Goal: Information Seeking & Learning: Check status

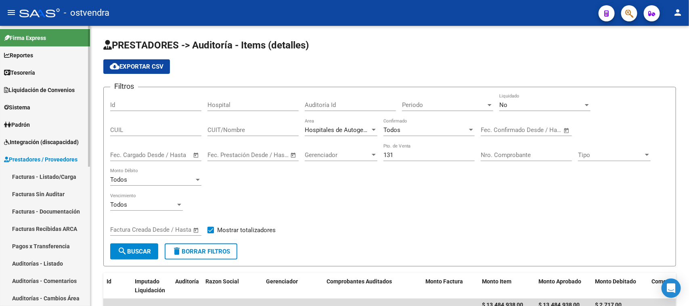
scroll to position [50, 0]
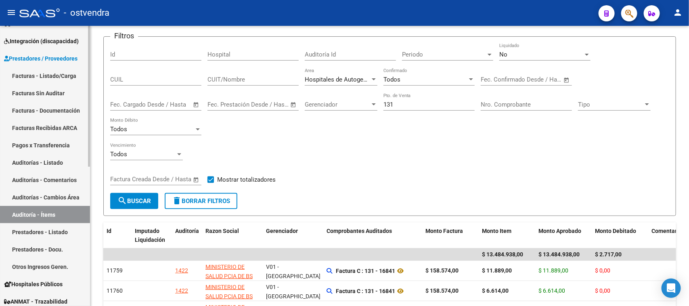
click at [44, 211] on link "Auditoría - Ítems" at bounding box center [45, 214] width 90 height 17
click at [392, 101] on input "131" at bounding box center [429, 104] width 91 height 7
type input "1"
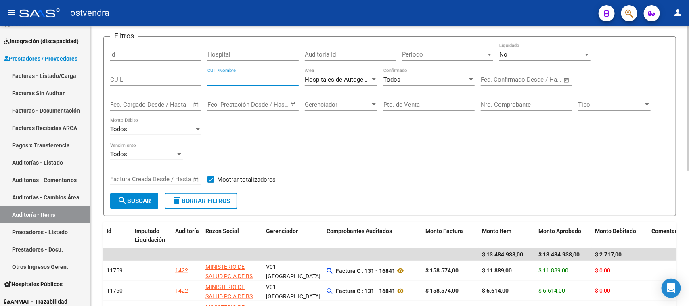
click at [244, 77] on input "CUIT/Nombre" at bounding box center [253, 79] width 91 height 7
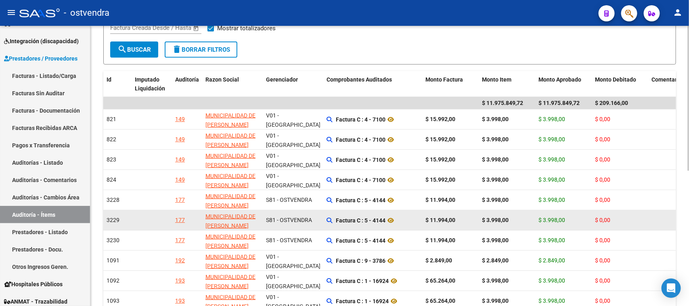
scroll to position [262, 0]
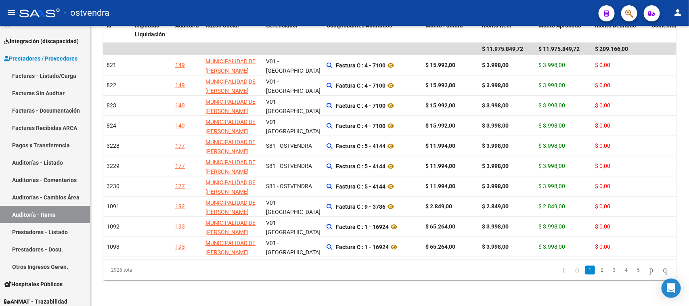
type input "[PERSON_NAME]"
click at [54, 210] on link "Auditoría - Ítems" at bounding box center [45, 214] width 90 height 17
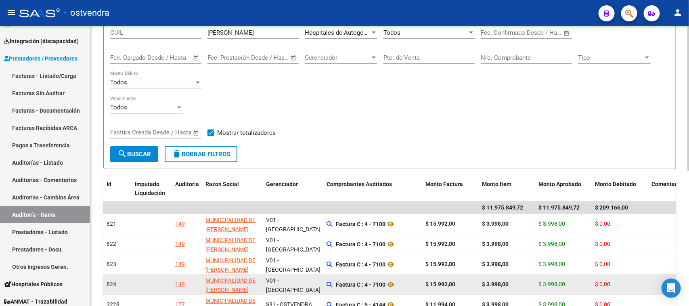
scroll to position [60, 0]
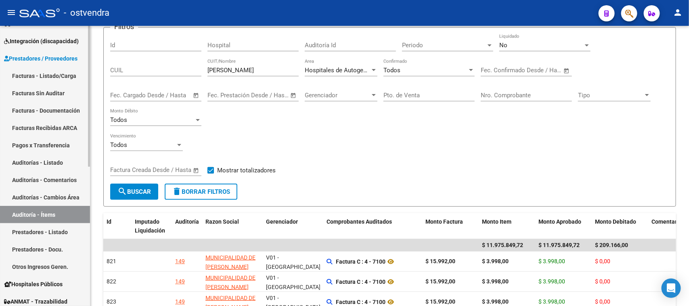
click at [55, 227] on link "Prestadores - Listado" at bounding box center [45, 231] width 90 height 17
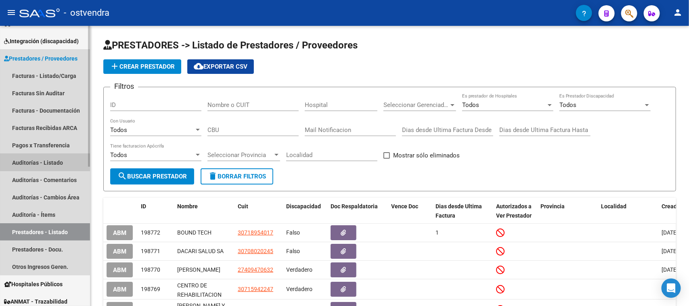
click at [53, 161] on link "Auditorías - Listado" at bounding box center [45, 162] width 90 height 17
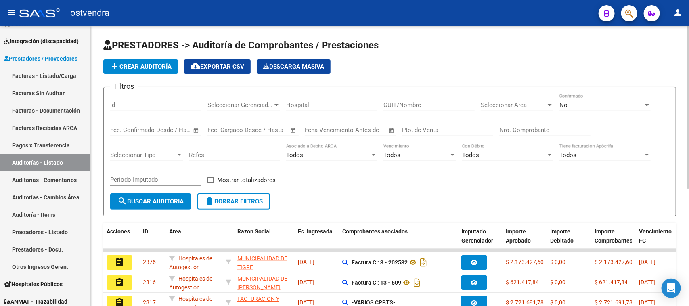
click at [522, 128] on input "Nro. Comprobante" at bounding box center [544, 129] width 91 height 7
paste input "20909"
type input "20909"
click at [170, 200] on span "search Buscar Auditoria" at bounding box center [150, 201] width 66 height 7
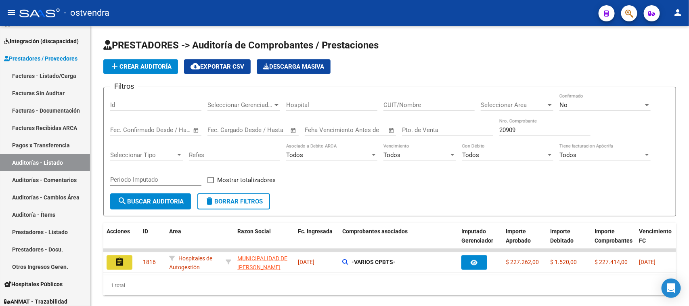
click at [115, 262] on mat-icon "assignment" at bounding box center [120, 262] width 10 height 10
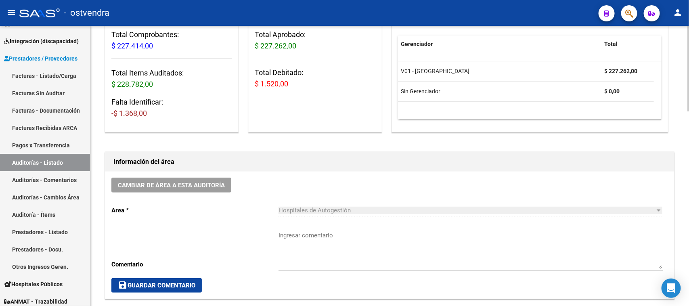
scroll to position [101, 0]
drag, startPoint x: 151, startPoint y: 115, endPoint x: 116, endPoint y: 115, distance: 34.3
click at [116, 115] on h3 "Falta Identificar: -$ 1.368,00" at bounding box center [171, 108] width 121 height 23
click at [163, 115] on h3 "Falta Identificar: -$ 1.368,00" at bounding box center [171, 108] width 121 height 23
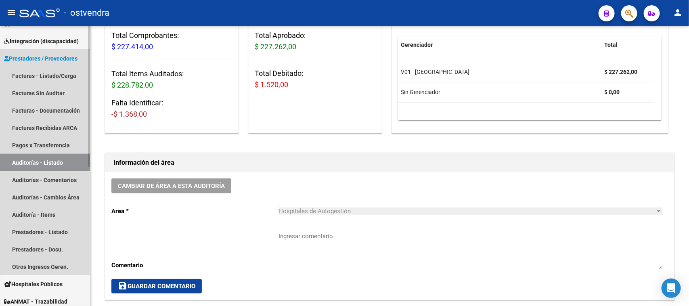
click at [24, 162] on link "Auditorías - Listado" at bounding box center [45, 162] width 90 height 17
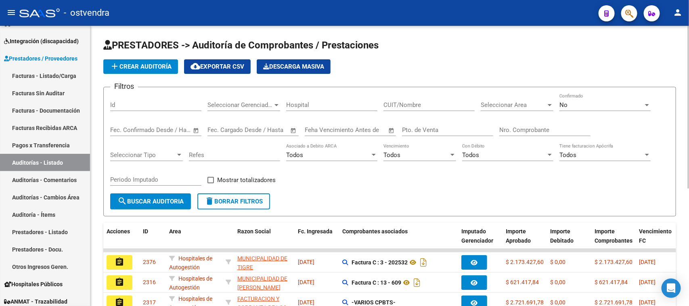
click at [531, 124] on div "Nro. Comprobante" at bounding box center [544, 127] width 91 height 17
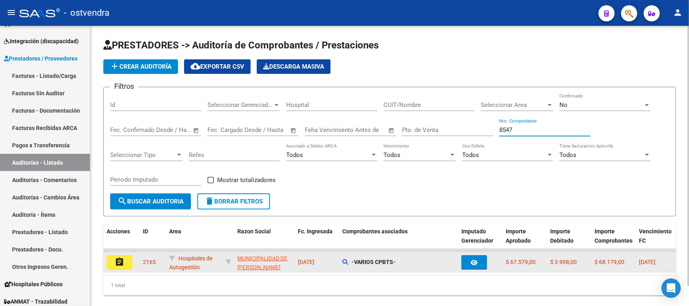
type input "8547"
click at [122, 257] on mat-icon "assignment" at bounding box center [120, 262] width 10 height 10
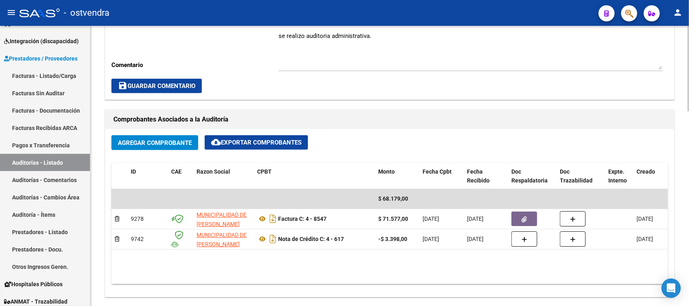
scroll to position [303, 0]
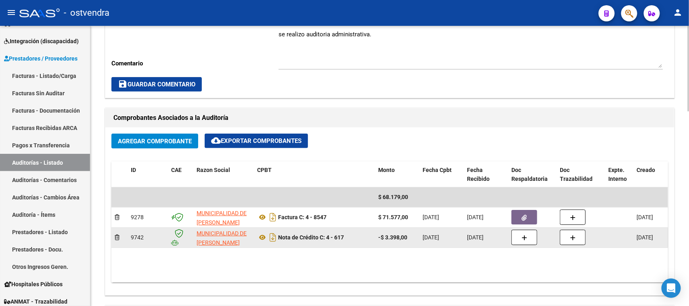
click at [409, 239] on div "-$ 3.398,00" at bounding box center [397, 237] width 38 height 9
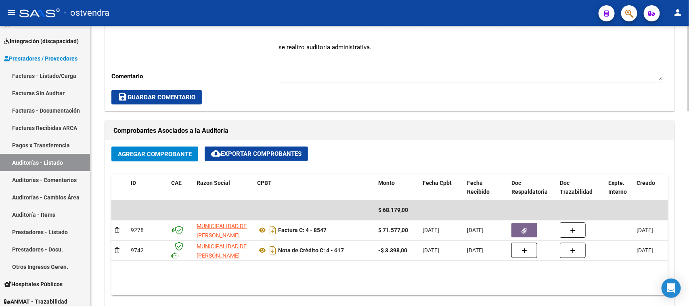
scroll to position [353, 0]
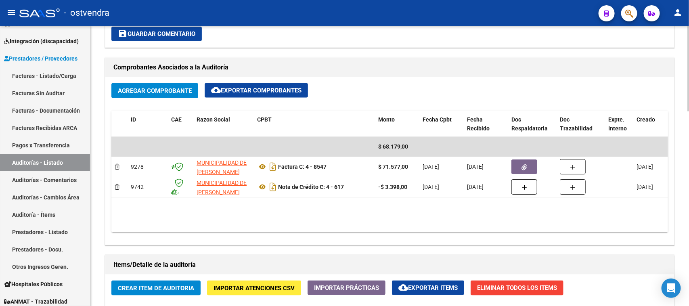
drag, startPoint x: 228, startPoint y: 306, endPoint x: 194, endPoint y: 269, distance: 50.3
click at [192, 269] on h1 "Items/Detalle de la auditoría" at bounding box center [389, 264] width 553 height 13
click at [31, 161] on link "Auditorías - Listado" at bounding box center [45, 162] width 90 height 17
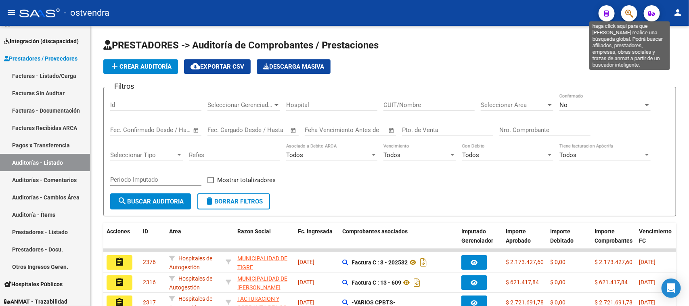
click at [632, 17] on icon "button" at bounding box center [629, 13] width 8 height 9
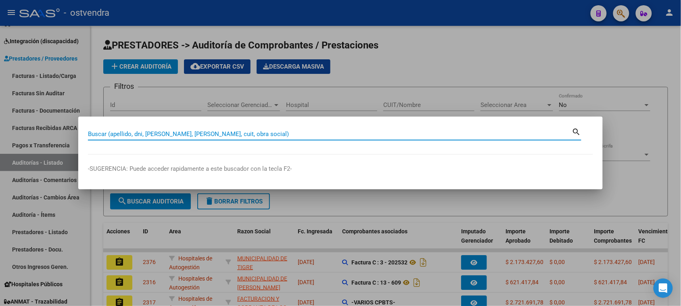
paste input "34691499"
type input "34691499"
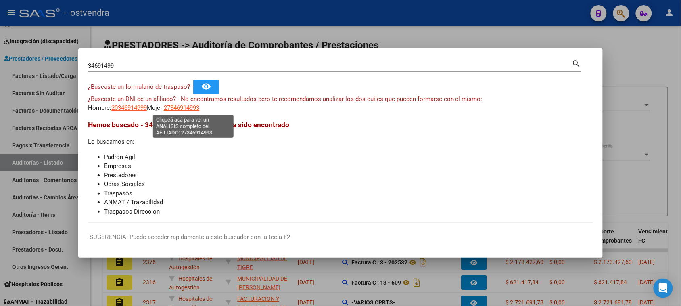
click at [192, 107] on span "27346914993" at bounding box center [182, 107] width 36 height 7
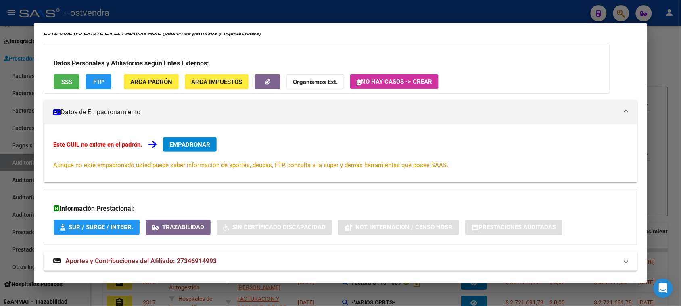
scroll to position [48, 0]
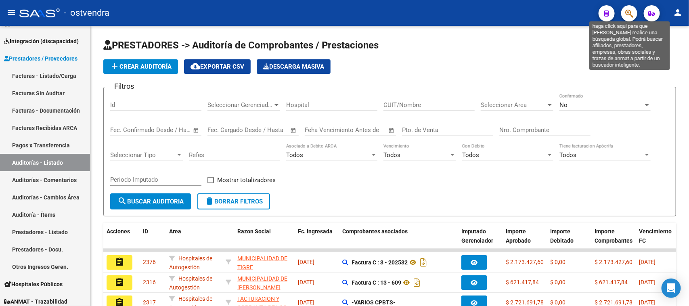
click at [631, 15] on icon "button" at bounding box center [629, 13] width 8 height 9
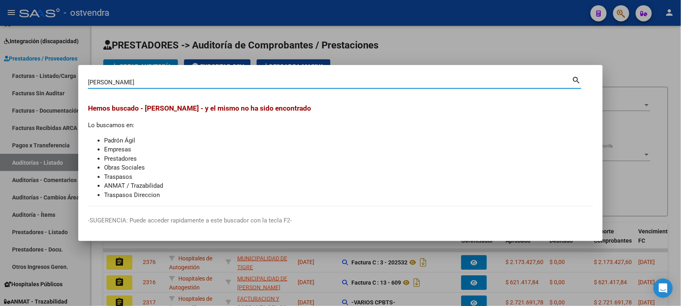
click at [93, 77] on div "[PERSON_NAME] (apellido, dni, cuil, [PERSON_NAME], cuit, obra social)" at bounding box center [330, 82] width 484 height 12
click at [92, 80] on input "[PERSON_NAME]" at bounding box center [330, 82] width 484 height 7
type input "[PERSON_NAME]"
click at [142, 80] on input "[PERSON_NAME]" at bounding box center [330, 82] width 484 height 7
drag, startPoint x: 143, startPoint y: 83, endPoint x: 76, endPoint y: 84, distance: 67.4
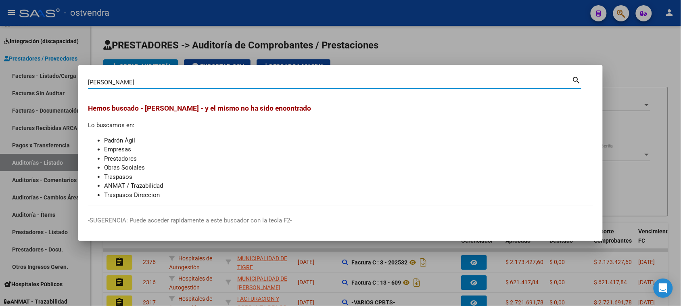
click at [76, 84] on div "[PERSON_NAME] (apellido, dni, cuil, nro traspaso, cuit, obra social) search Hem…" at bounding box center [340, 153] width 681 height 306
click at [76, 84] on div at bounding box center [340, 153] width 681 height 306
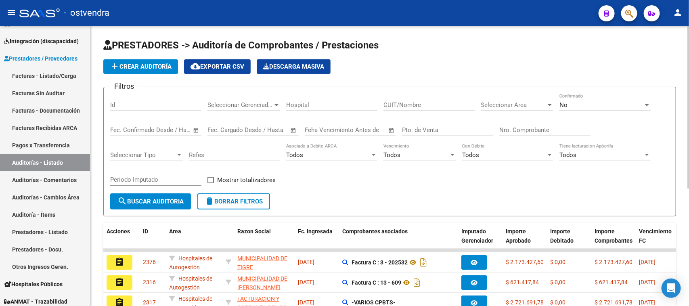
click at [564, 57] on app-list-header "PRESTADORES -> Auditoría de Comprobantes / Prestaciones add Crear Auditoría clo…" at bounding box center [389, 128] width 573 height 178
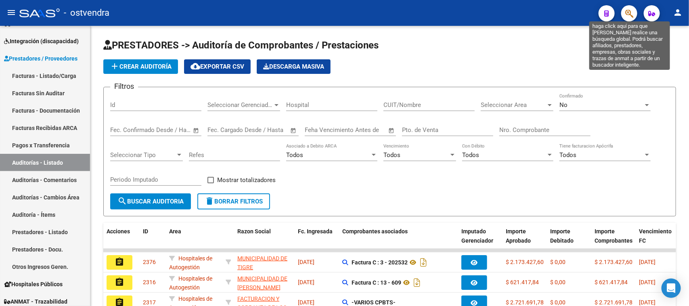
click at [630, 8] on span "button" at bounding box center [629, 13] width 8 height 17
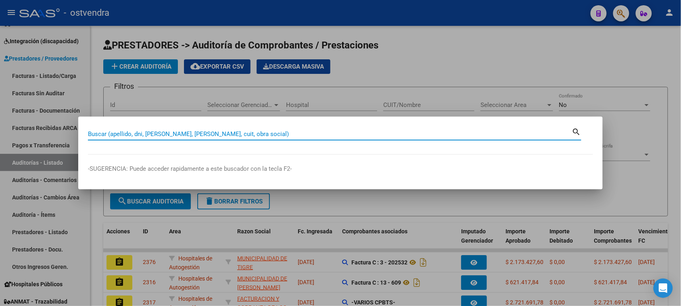
paste input "34691499"
type input "34691499"
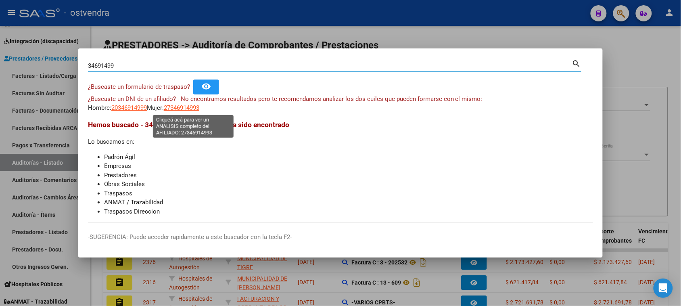
click at [193, 107] on span "27346914993" at bounding box center [182, 107] width 36 height 7
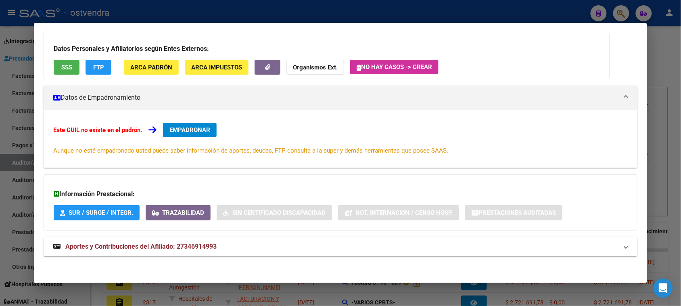
scroll to position [0, 0]
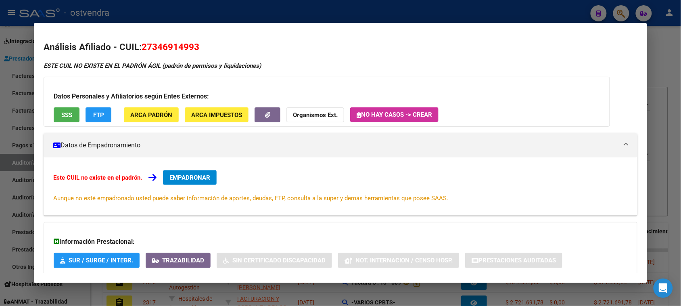
click at [152, 44] on span "27346914993" at bounding box center [171, 47] width 58 height 10
click at [64, 116] on span "SSS" at bounding box center [66, 114] width 11 height 7
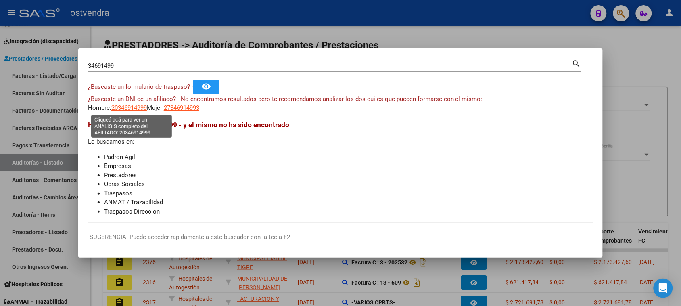
click at [119, 104] on span "20346914999" at bounding box center [129, 107] width 36 height 7
type textarea "20346914999"
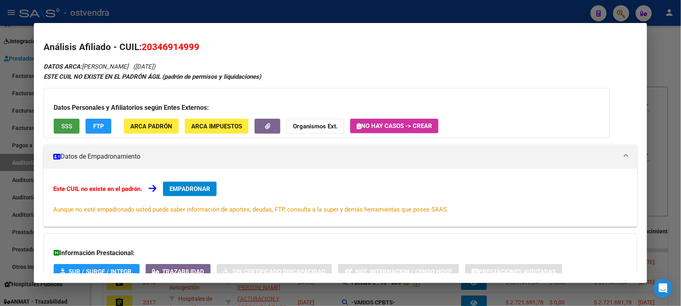
click at [63, 123] on span "SSS" at bounding box center [66, 126] width 11 height 7
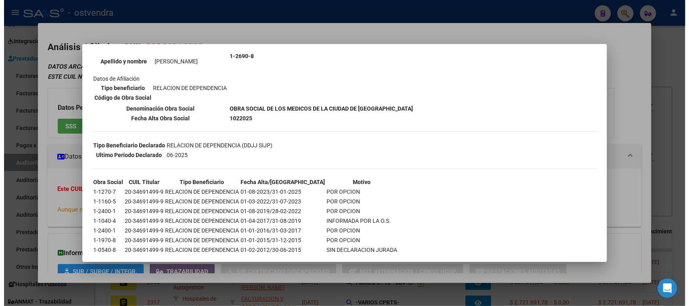
scroll to position [122, 0]
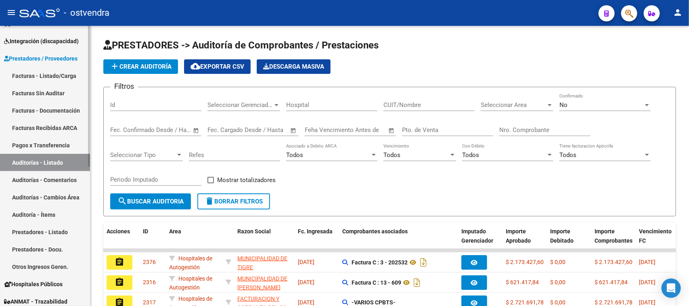
click at [67, 161] on link "Auditorías - Listado" at bounding box center [45, 162] width 90 height 17
click at [258, 102] on span "Seleccionar Gerenciador" at bounding box center [240, 104] width 65 height 7
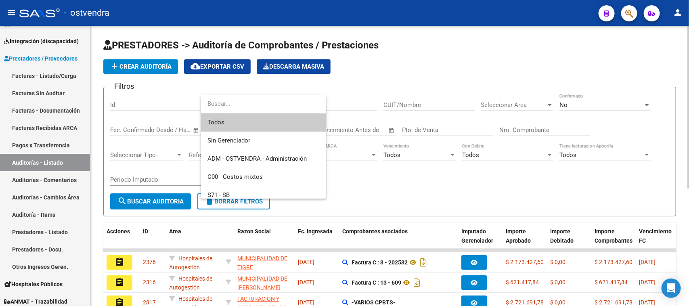
click at [258, 102] on input "dropdown search" at bounding box center [260, 104] width 118 height 18
click at [491, 57] on div at bounding box center [344, 153] width 689 height 306
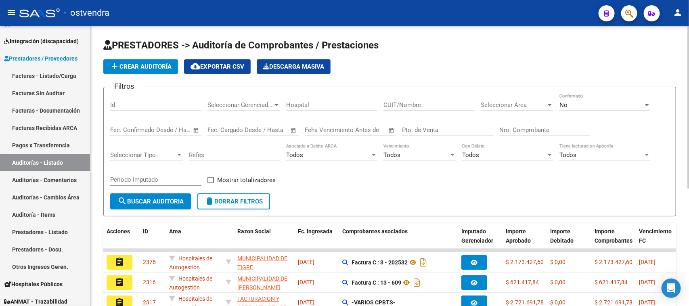
click at [564, 104] on span "No" at bounding box center [564, 104] width 8 height 7
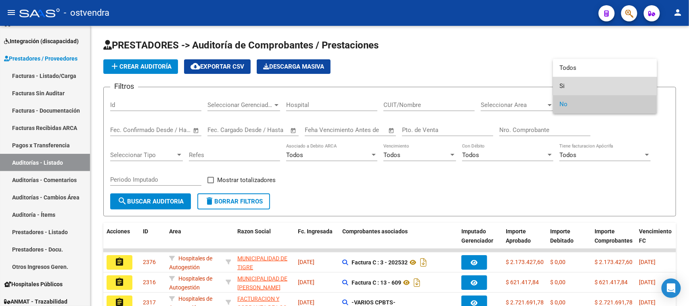
click at [561, 83] on span "Si" at bounding box center [605, 86] width 91 height 18
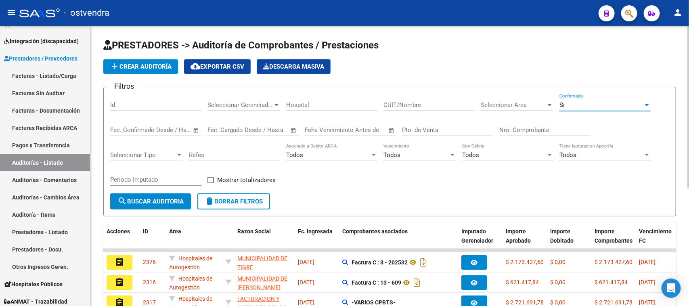
click at [410, 102] on input "CUIT/Nombre" at bounding box center [429, 104] width 91 height 7
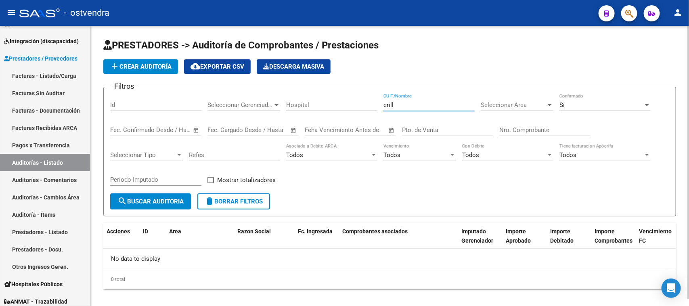
click at [406, 107] on input "erill" at bounding box center [429, 104] width 91 height 7
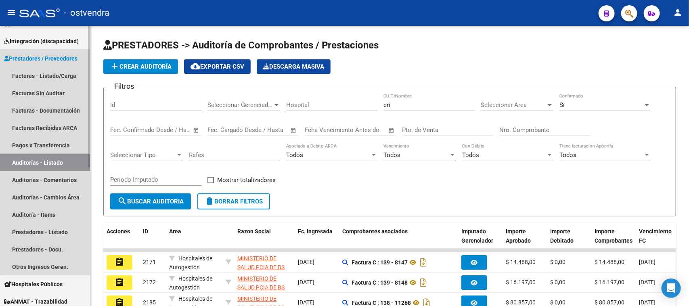
click at [63, 160] on link "Auditorías - Listado" at bounding box center [45, 162] width 90 height 17
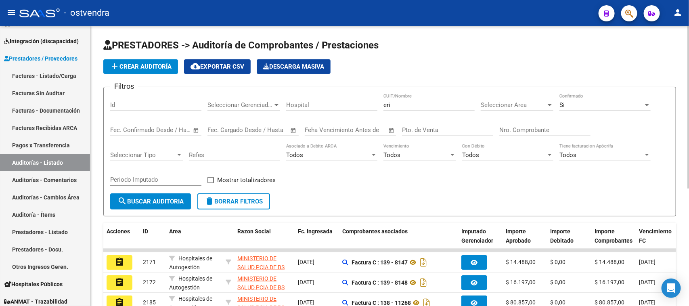
click at [400, 107] on input "eri" at bounding box center [429, 104] width 91 height 7
type input "e"
click at [565, 124] on div "Nro. Comprobante" at bounding box center [544, 127] width 91 height 17
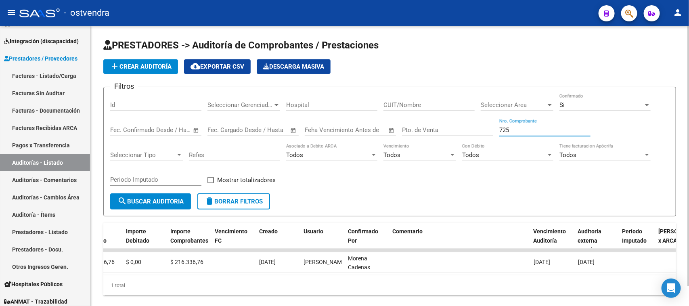
scroll to position [0, 0]
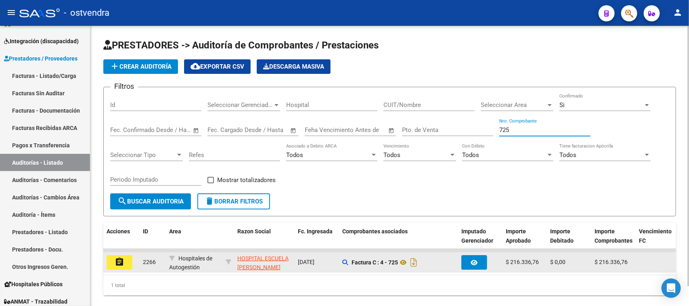
type input "725"
click at [121, 259] on mat-icon "assignment" at bounding box center [120, 262] width 10 height 10
click at [121, 259] on mat-sidenav-content "PRESTADORES -> Auditoría de Comprobantes / Prestaciones add Crear Auditoría clo…" at bounding box center [389, 166] width 599 height 280
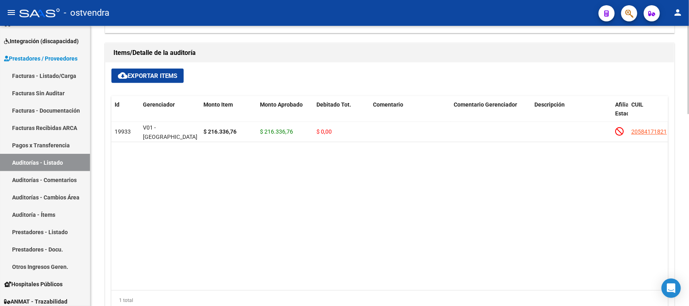
scroll to position [555, 0]
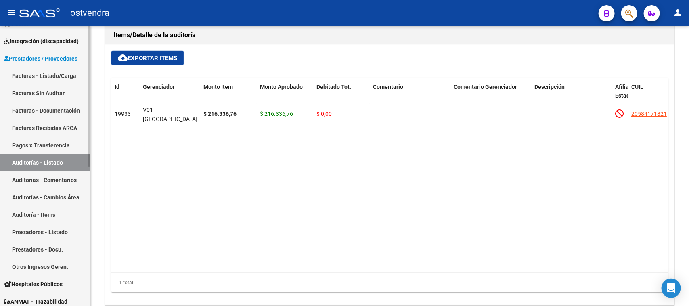
click at [46, 162] on link "Auditorías - Listado" at bounding box center [45, 162] width 90 height 17
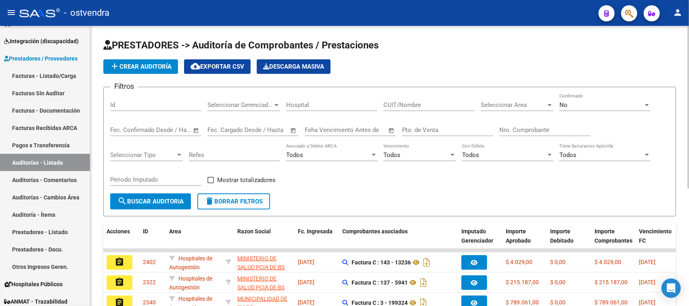
click at [516, 130] on input "Nro. Comprobante" at bounding box center [544, 129] width 91 height 7
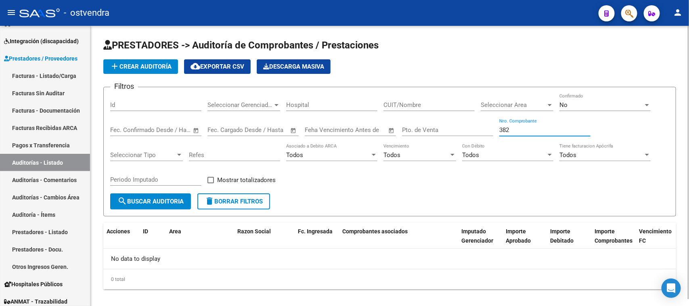
click at [595, 108] on div "No" at bounding box center [602, 104] width 84 height 7
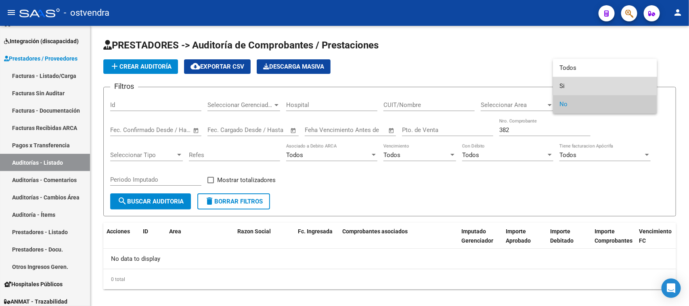
click at [581, 82] on span "Si" at bounding box center [605, 86] width 91 height 18
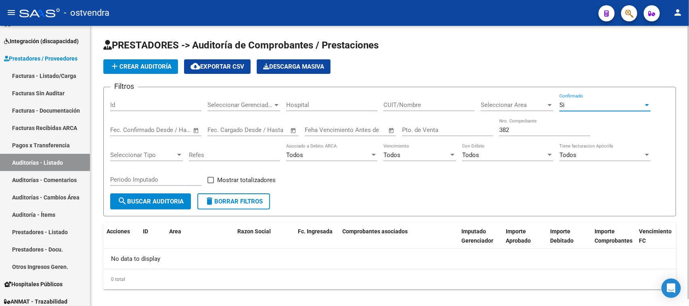
click at [160, 199] on span "search Buscar Auditoria" at bounding box center [150, 201] width 66 height 7
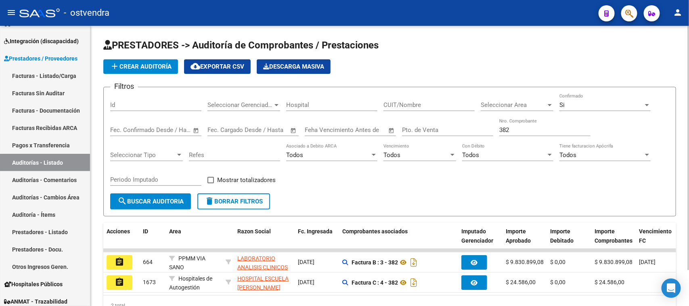
drag, startPoint x: 519, startPoint y: 124, endPoint x: 489, endPoint y: 130, distance: 30.6
click at [489, 130] on div "Filtros Id Seleccionar Gerenciador Seleccionar Gerenciador Hospital CUIT/Nombre…" at bounding box center [389, 144] width 559 height 100
click at [489, 130] on input "Pto. de Venta" at bounding box center [447, 129] width 91 height 7
click at [514, 127] on input "382" at bounding box center [544, 129] width 91 height 7
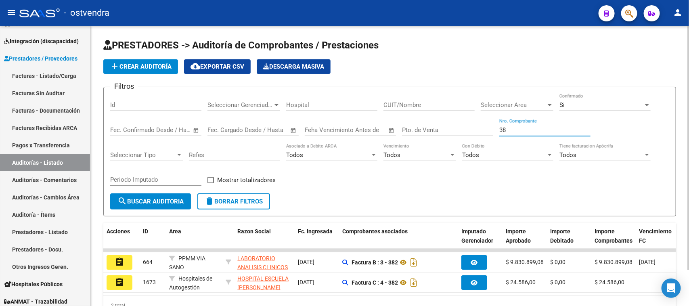
type input "3"
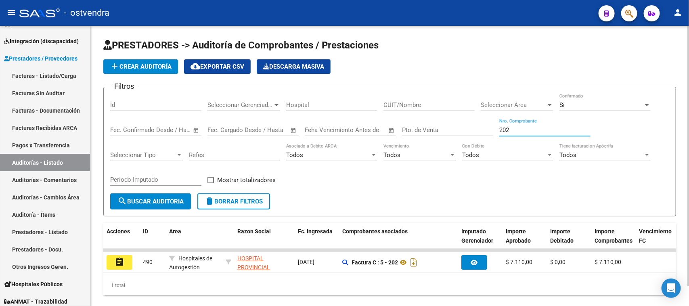
type input "202"
drag, startPoint x: 255, startPoint y: 306, endPoint x: 59, endPoint y: 264, distance: 200.1
click at [59, 264] on link "Otros Ingresos Geren." at bounding box center [45, 266] width 90 height 17
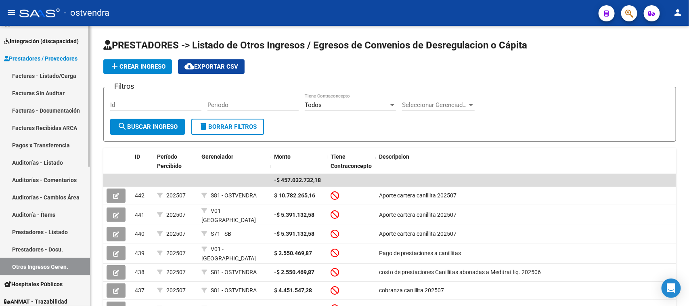
click at [56, 231] on link "Prestadores - Listado" at bounding box center [45, 231] width 90 height 17
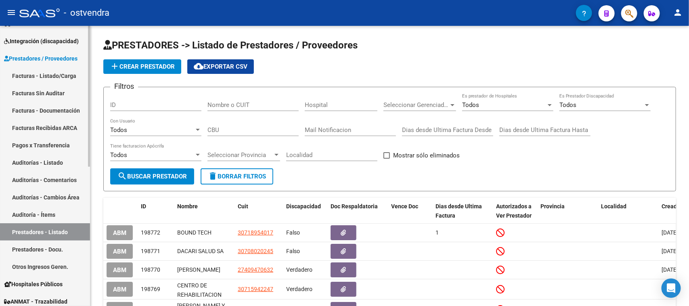
click at [57, 163] on link "Auditorías - Listado" at bounding box center [45, 162] width 90 height 17
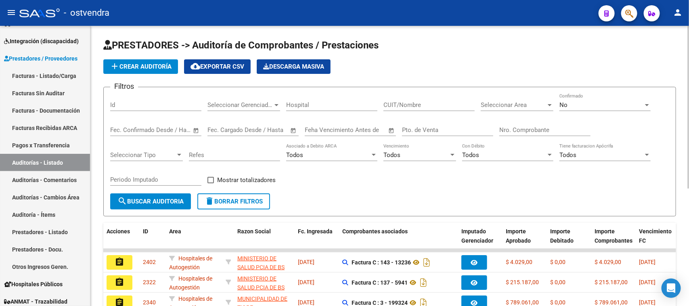
click at [514, 132] on input "Nro. Comprobante" at bounding box center [544, 129] width 91 height 7
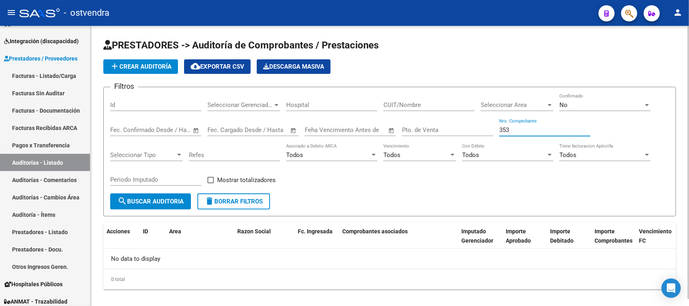
type input "353"
click at [585, 107] on div "No" at bounding box center [602, 104] width 84 height 7
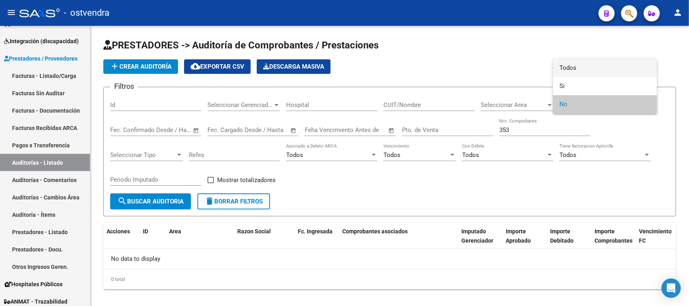
click at [584, 76] on span "Todos" at bounding box center [605, 68] width 91 height 18
click at [584, 76] on app-list-header "PRESTADORES -> Auditoría de Comprobantes / Prestaciones add Crear Auditoría clo…" at bounding box center [389, 128] width 573 height 178
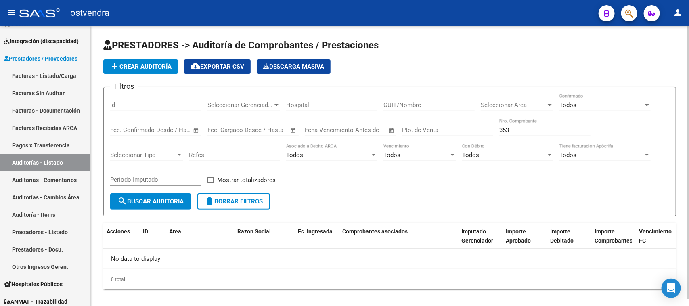
click at [586, 105] on div "Todos" at bounding box center [602, 104] width 84 height 7
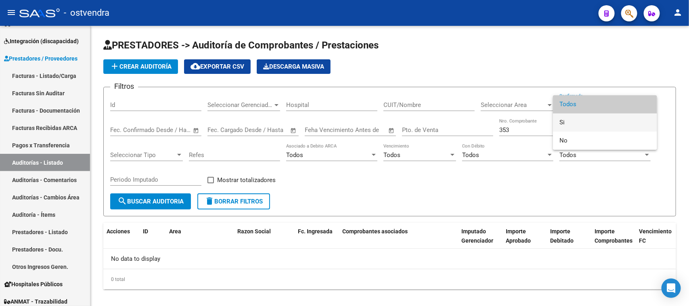
click at [568, 121] on span "Si" at bounding box center [605, 122] width 91 height 18
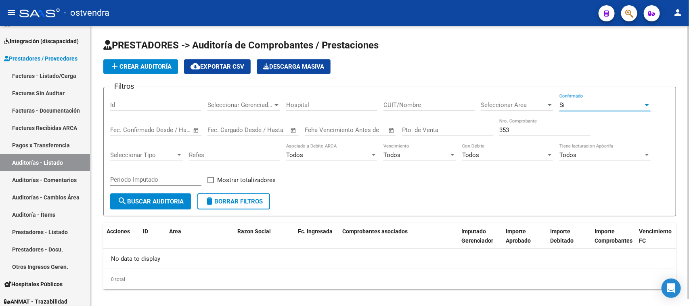
click at [177, 198] on span "search Buscar Auditoria" at bounding box center [150, 201] width 66 height 7
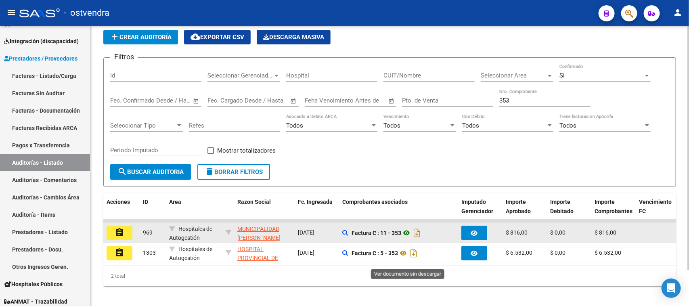
scroll to position [42, 0]
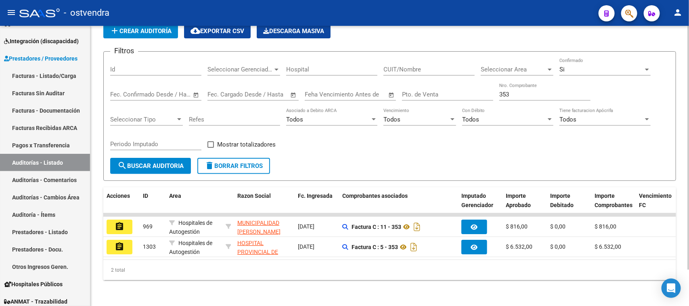
drag, startPoint x: 258, startPoint y: 241, endPoint x: 315, endPoint y: 277, distance: 67.6
click at [315, 275] on div "2 total" at bounding box center [389, 270] width 573 height 20
click at [315, 277] on div "2 total" at bounding box center [389, 270] width 573 height 20
click at [600, 146] on div "Filtros Id Seleccionar Gerenciador Seleccionar Gerenciador Hospital CUIT/Nombre…" at bounding box center [389, 108] width 559 height 100
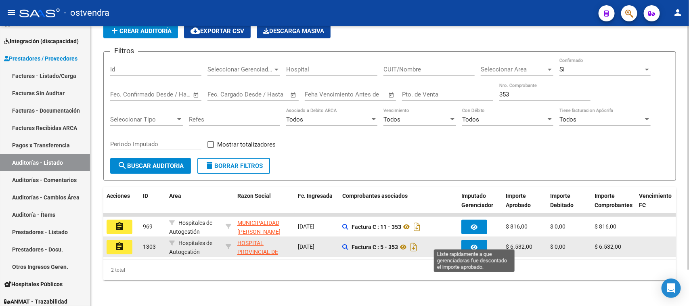
click at [467, 240] on button "button" at bounding box center [474, 247] width 26 height 15
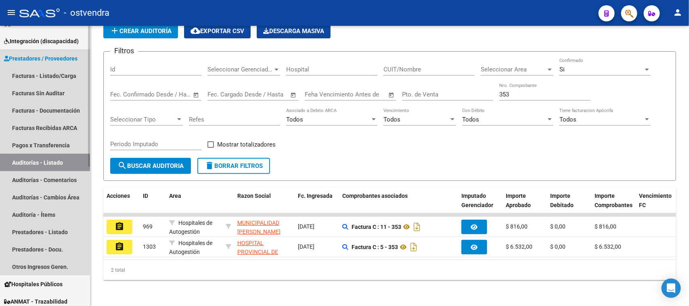
click at [44, 161] on link "Auditorías - Listado" at bounding box center [45, 162] width 90 height 17
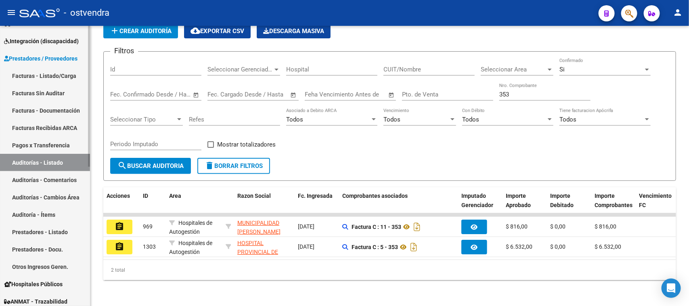
click at [69, 124] on link "Facturas Recibidas ARCA" at bounding box center [45, 127] width 90 height 17
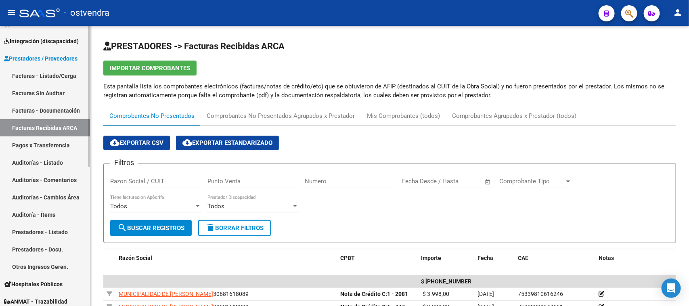
click at [53, 156] on link "Auditorías - Listado" at bounding box center [45, 162] width 90 height 17
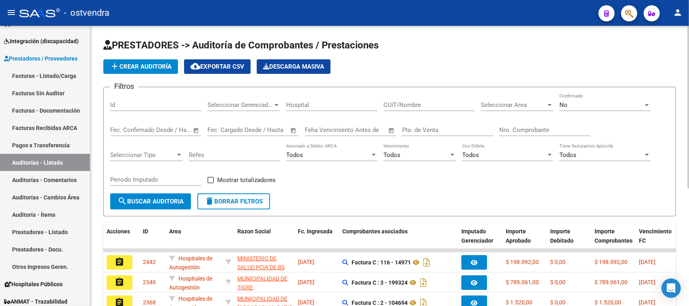
click at [423, 108] on input "CUIT/Nombre" at bounding box center [429, 104] width 91 height 7
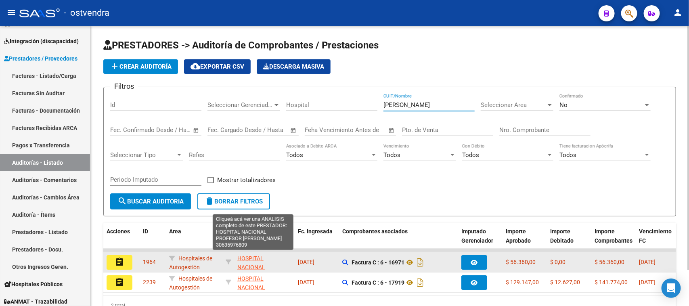
type input "[PERSON_NAME]"
click at [258, 258] on span "HOSPITAL NACIONAL PROFESOR [PERSON_NAME]" at bounding box center [258, 272] width 43 height 34
type textarea "30635976809"
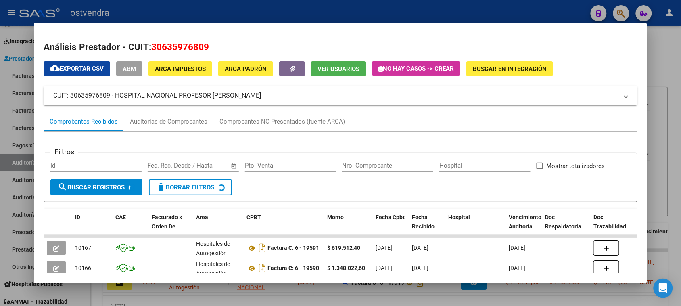
click at [252, 49] on h2 "Análisis Prestador - CUIT: 30635976809" at bounding box center [341, 47] width 594 height 14
drag, startPoint x: 210, startPoint y: 46, endPoint x: 149, endPoint y: 49, distance: 61.9
click at [149, 49] on h2 "Análisis Prestador - CUIT: 30635976809" at bounding box center [341, 47] width 594 height 14
click at [151, 49] on span "30635976809" at bounding box center [180, 47] width 58 height 10
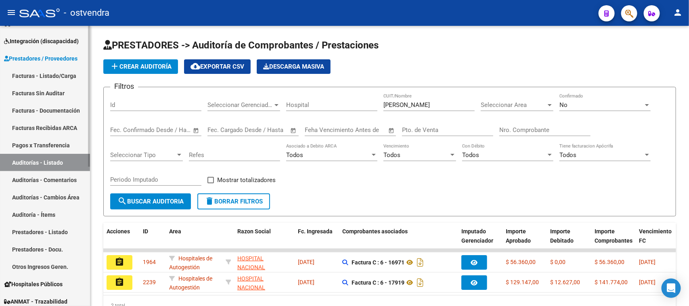
click at [61, 160] on link "Auditorías - Listado" at bounding box center [45, 162] width 90 height 17
click at [57, 128] on link "Facturas Recibidas ARCA" at bounding box center [45, 127] width 90 height 17
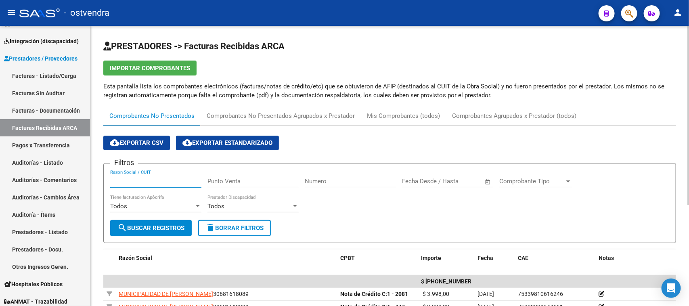
click at [156, 182] on input "Razon Social / CUIT" at bounding box center [155, 181] width 91 height 7
paste input "30635976809"
type input "30635976809"
click at [398, 115] on div "Mis Comprobantes (todos)" at bounding box center [403, 115] width 73 height 9
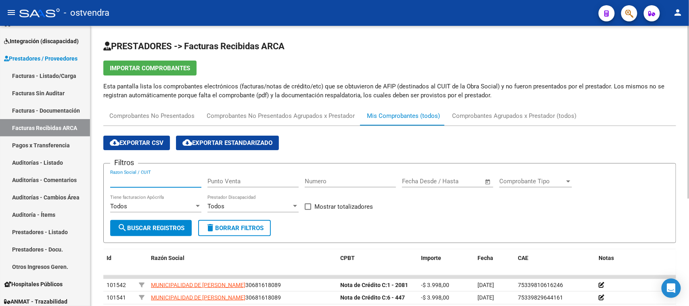
click at [185, 178] on input "Razon Social / CUIT" at bounding box center [155, 181] width 91 height 7
paste input "30635976809"
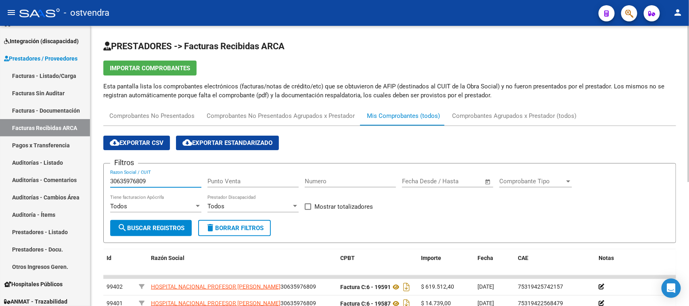
type input "30635976809"
click at [480, 138] on div "cloud_download Exportar CSV cloud_download Exportar Estandarizado" at bounding box center [389, 143] width 573 height 15
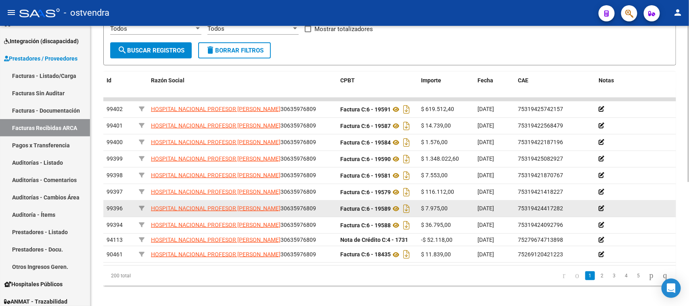
scroll to position [202, 0]
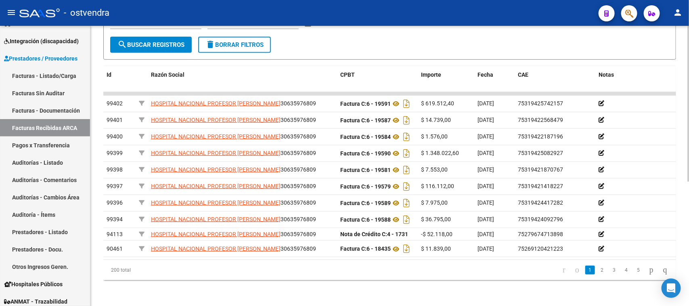
click at [610, 275] on link "3" at bounding box center [615, 270] width 10 height 9
click at [603, 280] on div "200 total 1 2 3 4 5" at bounding box center [389, 270] width 573 height 20
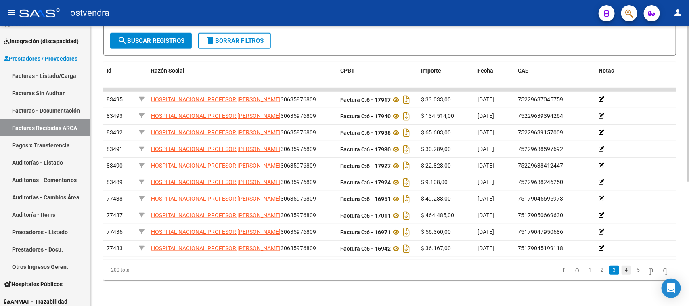
click at [622, 275] on link "4" at bounding box center [627, 270] width 10 height 9
drag, startPoint x: 511, startPoint y: 285, endPoint x: 540, endPoint y: 295, distance: 30.4
click at [511, 277] on datatable-pager "2 3 4 5 6" at bounding box center [446, 270] width 452 height 14
click at [634, 275] on link "6" at bounding box center [639, 270] width 10 height 9
click at [597, 275] on link "5" at bounding box center [602, 270] width 10 height 9
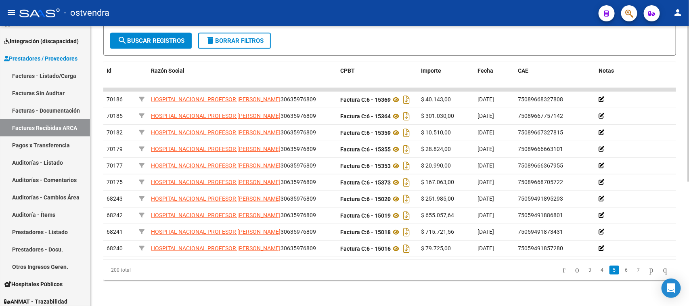
click at [410, 277] on datatable-pager "3 4 5 6 7" at bounding box center [446, 270] width 452 height 14
click at [461, 277] on datatable-pager "3 4 5 6 7" at bounding box center [446, 270] width 452 height 14
click at [55, 161] on link "Auditorías - Listado" at bounding box center [45, 162] width 90 height 17
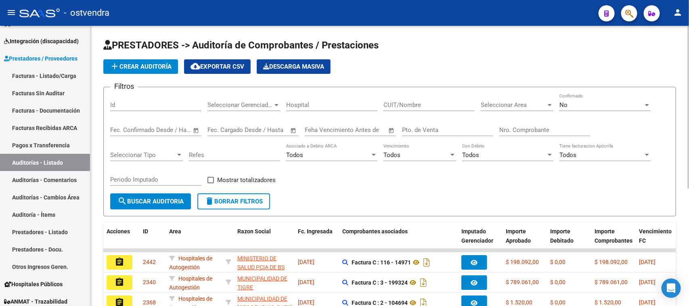
click at [549, 130] on input "Nro. Comprobante" at bounding box center [544, 129] width 91 height 7
paste input "160952"
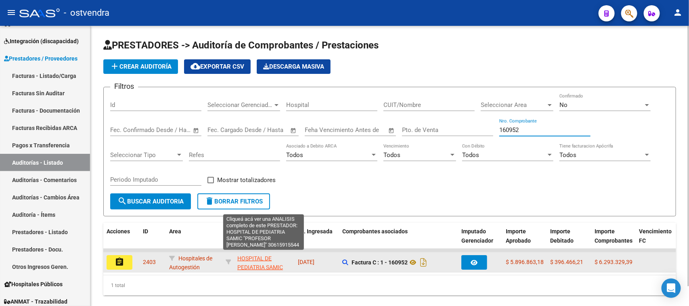
type input "160952"
click at [261, 257] on span "HOSPITAL DE PEDIATRIA SAMIC "PROFESOR [PERSON_NAME]"" at bounding box center [260, 272] width 46 height 34
type textarea "30615915544"
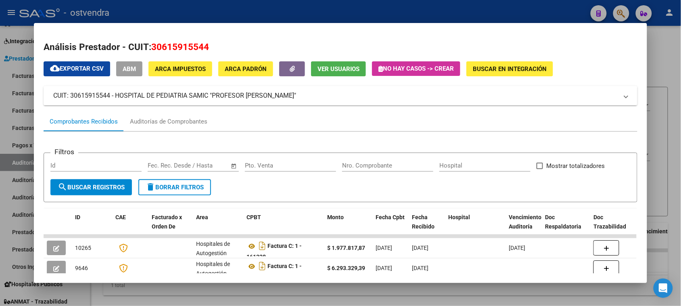
drag, startPoint x: 212, startPoint y: 49, endPoint x: 149, endPoint y: 44, distance: 63.1
click at [149, 44] on h2 "Análisis Prestador - CUIT: 30615915544" at bounding box center [341, 47] width 594 height 14
copy span "30615915544"
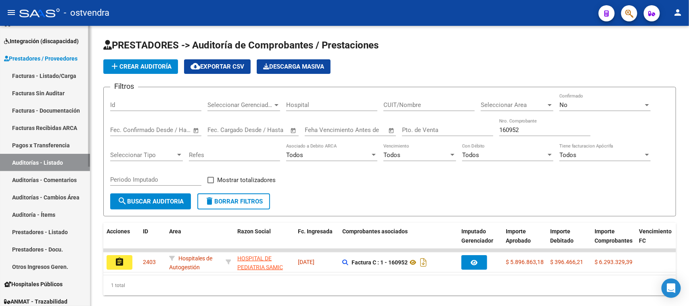
click at [59, 131] on link "Facturas Recibidas ARCA" at bounding box center [45, 127] width 90 height 17
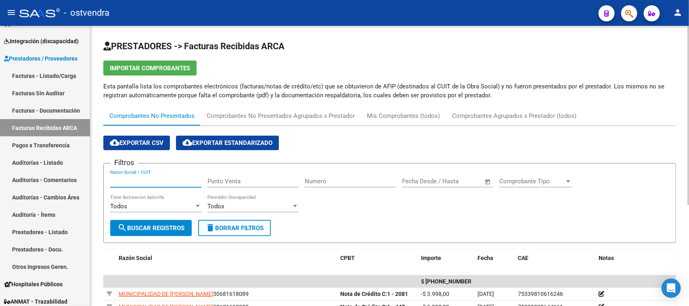
click at [162, 180] on input "Razon Social / CUIT" at bounding box center [155, 181] width 91 height 7
paste input "30615915544"
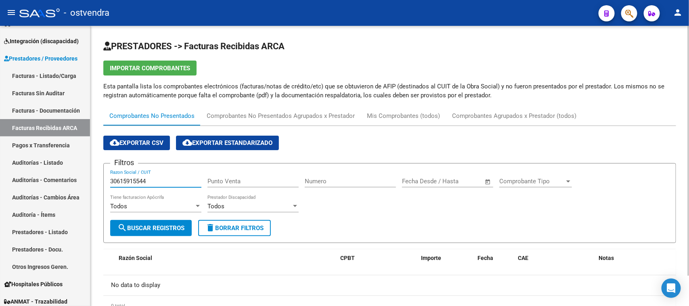
type input "30615915544"
click at [378, 117] on div "Mis Comprobantes (todos)" at bounding box center [403, 115] width 73 height 9
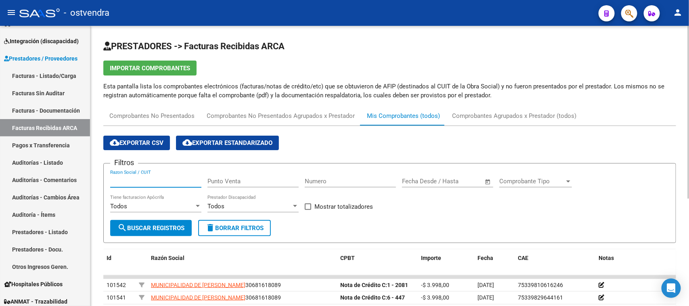
click at [156, 179] on input "Razon Social / CUIT" at bounding box center [155, 181] width 91 height 7
paste input "30615915544"
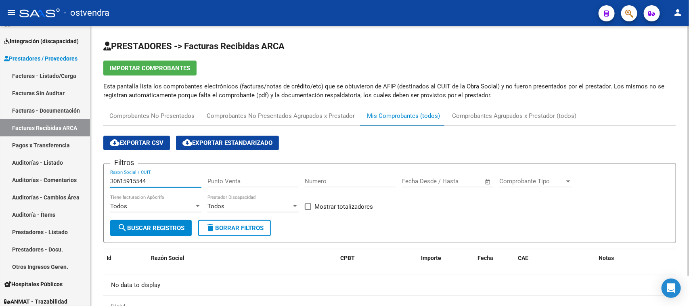
type input "30615915544"
click at [568, 148] on div "cloud_download Exportar CSV cloud_download Exportar Estandarizado" at bounding box center [389, 143] width 573 height 15
click at [372, 152] on app-list-header "cloud_download Exportar CSV cloud_download Exportar Estandarizado Filtros 30615…" at bounding box center [389, 189] width 573 height 107
click at [616, 144] on div "cloud_download Exportar CSV cloud_download Exportar Estandarizado" at bounding box center [389, 143] width 573 height 15
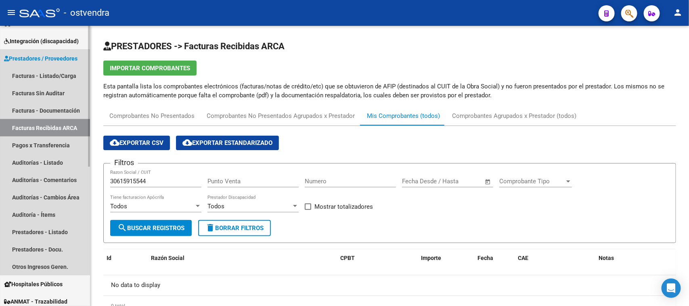
click at [67, 122] on link "Facturas Recibidas ARCA" at bounding box center [45, 127] width 90 height 17
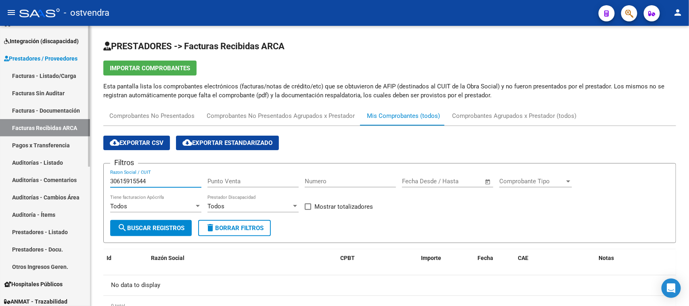
drag, startPoint x: 150, startPoint y: 184, endPoint x: 88, endPoint y: 173, distance: 63.1
click at [88, 173] on mat-sidenav-container "Firma Express Reportes Tablero de Control Ingresos Percibidos Análisis de todos…" at bounding box center [344, 166] width 689 height 280
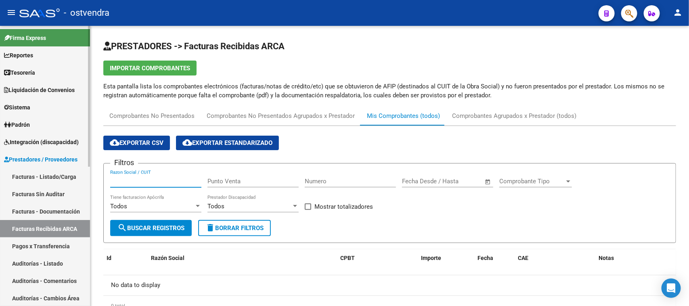
click at [53, 138] on span "Integración (discapacidad)" at bounding box center [41, 142] width 75 height 9
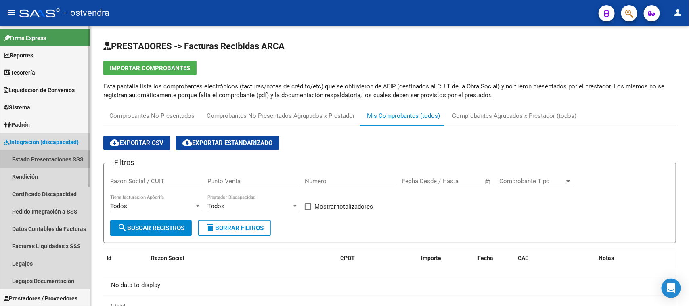
click at [55, 158] on link "Estado Presentaciones SSS" at bounding box center [45, 159] width 90 height 17
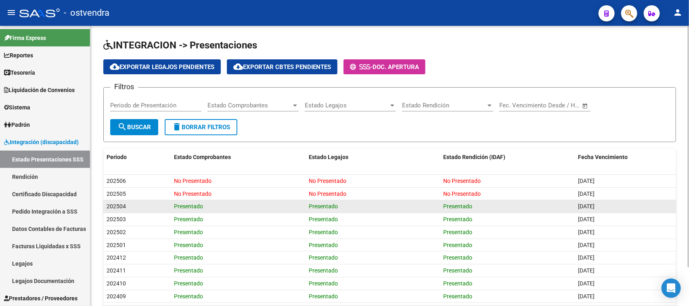
drag, startPoint x: 577, startPoint y: 204, endPoint x: 610, endPoint y: 204, distance: 32.7
click at [610, 204] on datatable-body-cell "[DATE]" at bounding box center [625, 206] width 101 height 13
click at [612, 204] on div "[DATE]" at bounding box center [626, 206] width 94 height 9
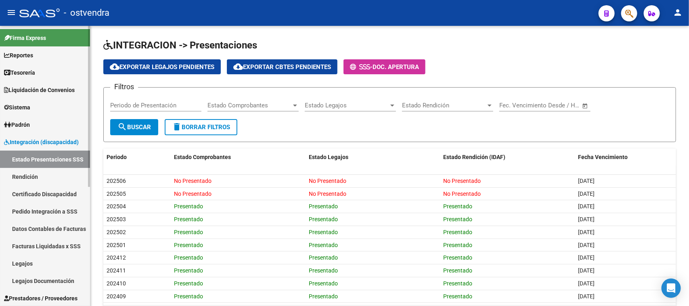
click at [59, 138] on span "Integración (discapacidad)" at bounding box center [41, 142] width 75 height 9
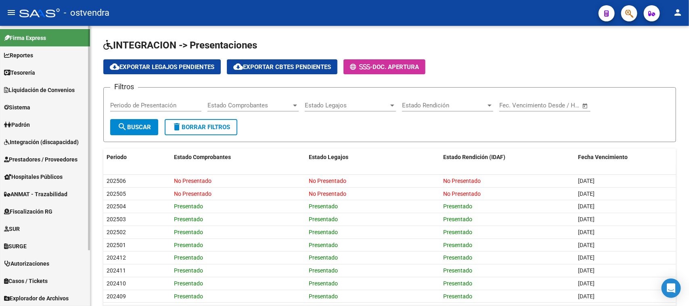
click at [47, 55] on link "Reportes" at bounding box center [45, 54] width 90 height 17
click at [48, 57] on link "Reportes" at bounding box center [45, 54] width 90 height 17
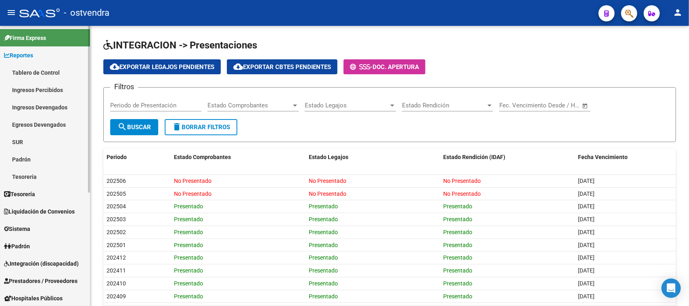
click at [48, 122] on link "Egresos Devengados" at bounding box center [45, 124] width 90 height 17
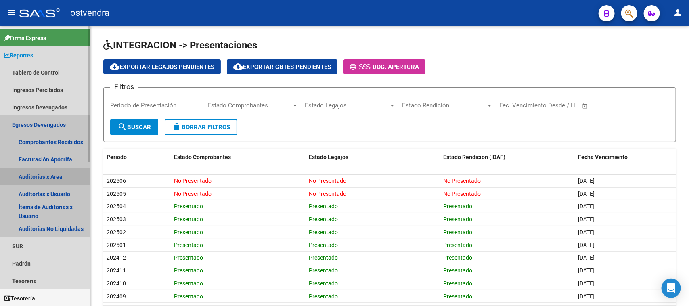
click at [43, 177] on link "Auditorías x Área" at bounding box center [45, 176] width 90 height 17
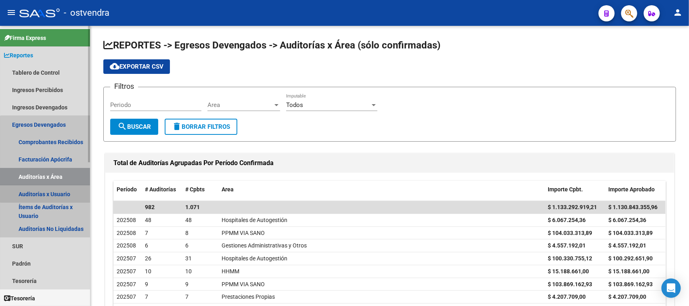
click at [53, 191] on link "Auditorías x Usuario" at bounding box center [45, 193] width 90 height 17
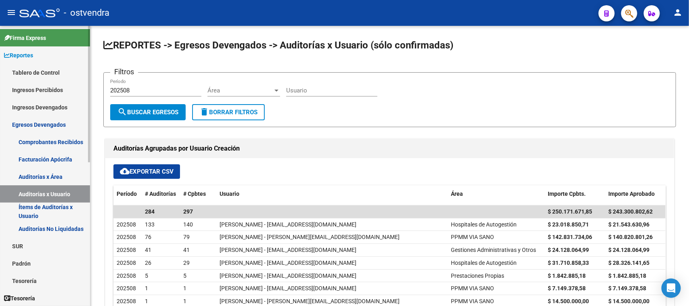
click at [55, 207] on link "Ítems de Auditorías x Usuario" at bounding box center [45, 211] width 90 height 17
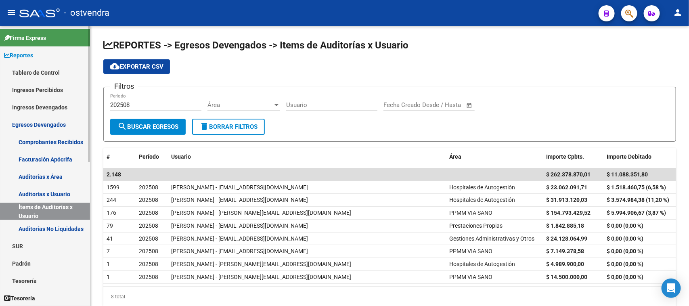
click at [57, 226] on link "Auditorías No Liquidadas" at bounding box center [45, 228] width 90 height 17
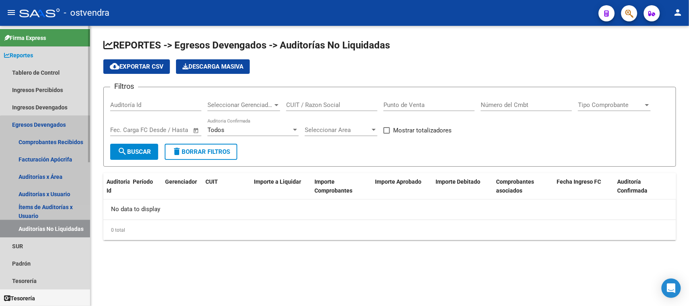
checkbox input "true"
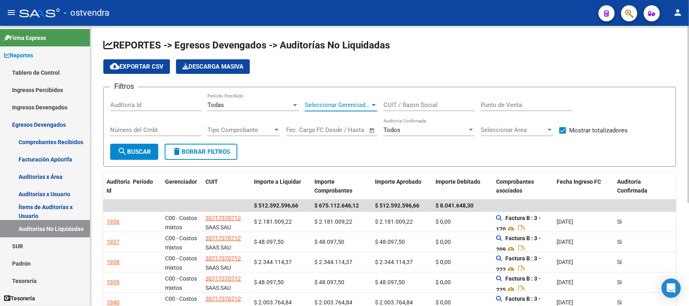
click at [343, 102] on span "Seleccionar Gerenciador" at bounding box center [337, 104] width 65 height 7
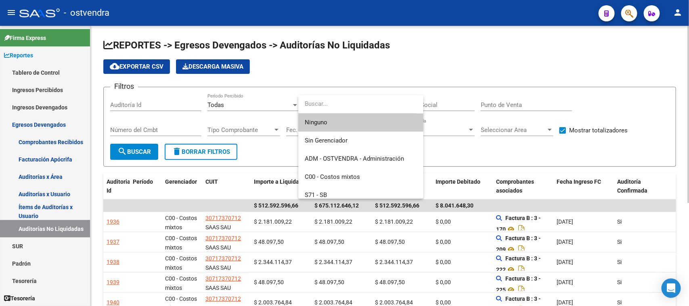
click at [343, 102] on input "dropdown search" at bounding box center [357, 104] width 118 height 18
click at [526, 151] on div at bounding box center [344, 153] width 689 height 306
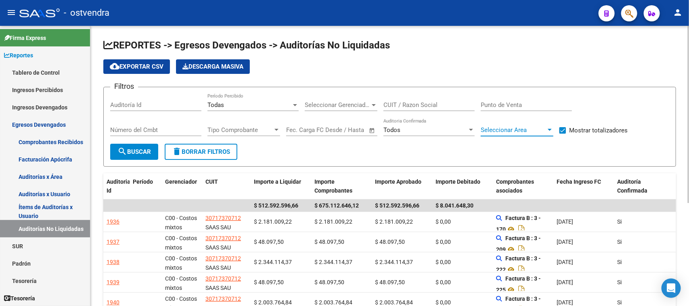
click at [523, 130] on span "Seleccionar Area" at bounding box center [513, 129] width 65 height 7
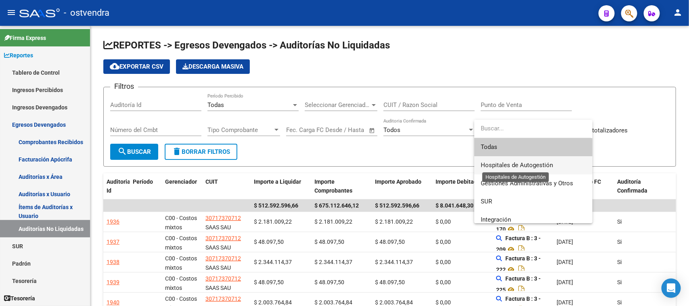
click at [501, 164] on span "Hospitales de Autogestión" at bounding box center [517, 164] width 72 height 7
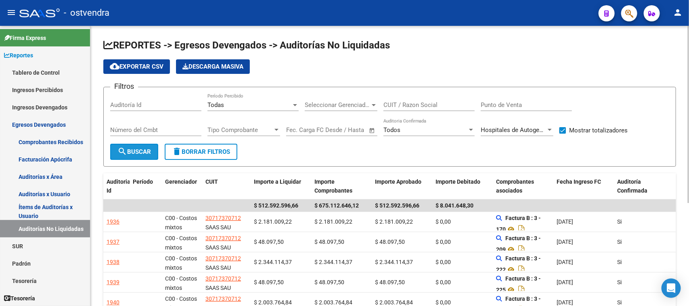
click at [140, 150] on span "search Buscar" at bounding box center [134, 151] width 34 height 7
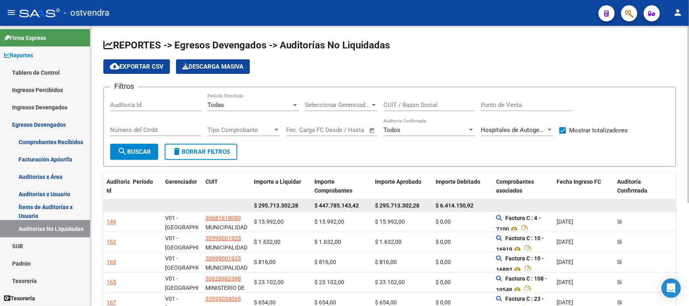
drag, startPoint x: 437, startPoint y: 206, endPoint x: 474, endPoint y: 207, distance: 37.2
click at [474, 207] on div "$ 6.414.150,92" at bounding box center [463, 205] width 54 height 9
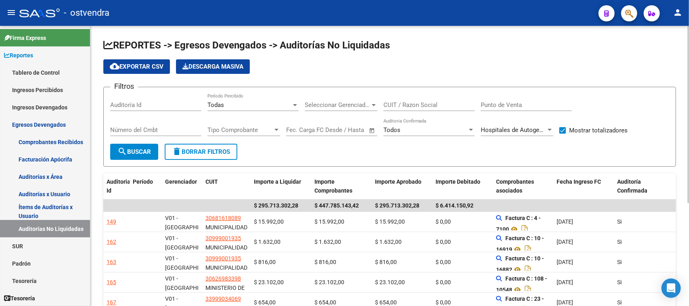
click at [364, 152] on form "Filtros Auditoría Id Todas Período Percibido Seleccionar Gerenciador Selecciona…" at bounding box center [389, 127] width 573 height 80
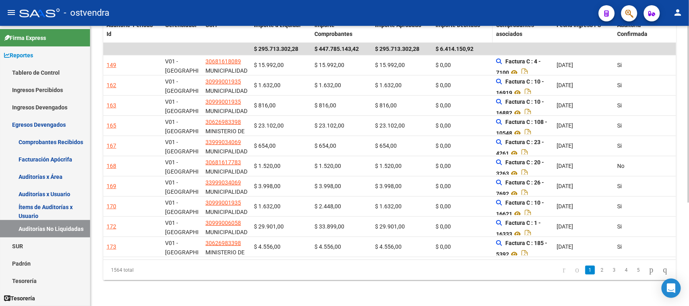
scroll to position [163, 0]
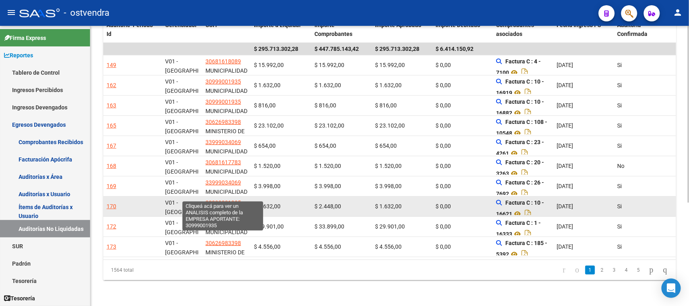
click at [233, 199] on span "30999001935" at bounding box center [223, 202] width 36 height 6
type textarea "30999001935"
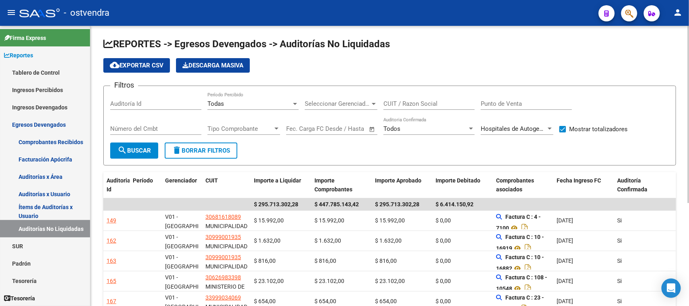
scroll to position [0, 0]
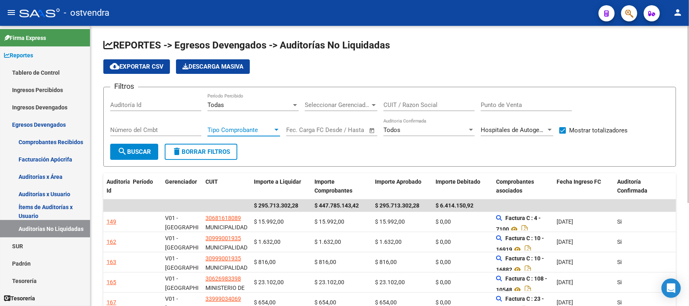
click at [262, 128] on span "Tipo Comprobante" at bounding box center [240, 129] width 65 height 7
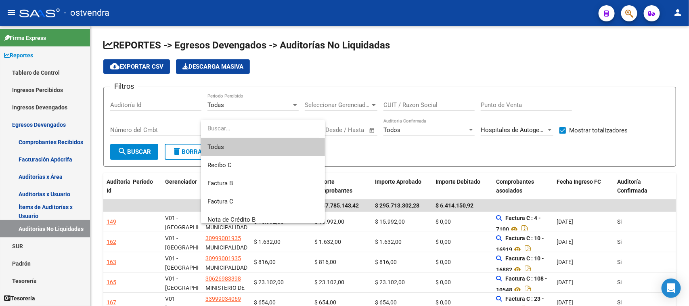
click at [263, 130] on input "dropdown search" at bounding box center [260, 128] width 118 height 18
click at [411, 131] on div at bounding box center [344, 153] width 689 height 306
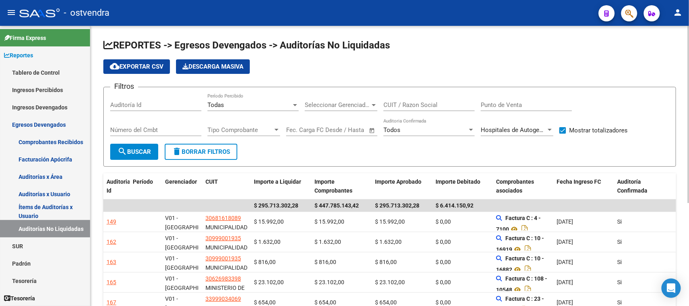
click at [415, 128] on div "Todos" at bounding box center [426, 129] width 84 height 7
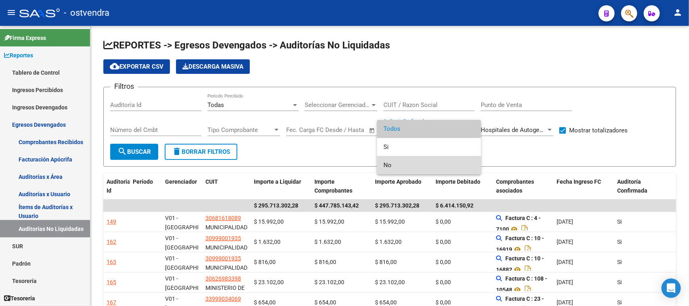
click at [402, 161] on span "No" at bounding box center [429, 165] width 91 height 18
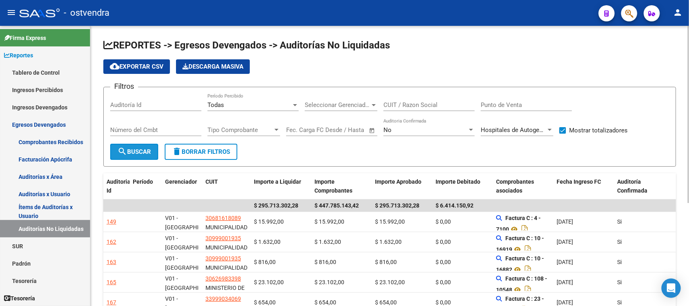
click at [138, 150] on span "search Buscar" at bounding box center [134, 151] width 34 height 7
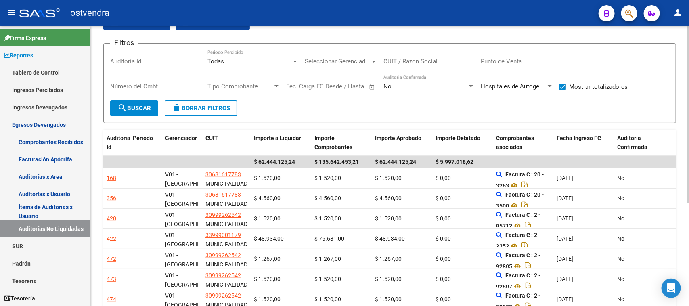
scroll to position [12, 0]
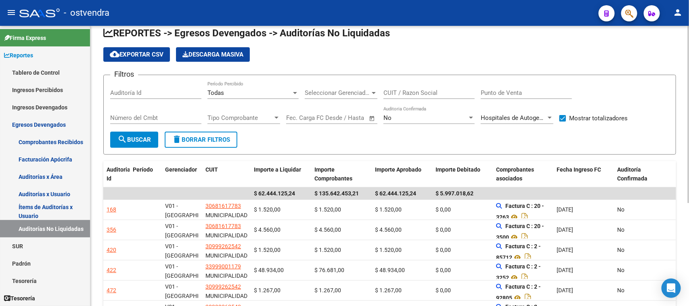
click at [404, 117] on div "No" at bounding box center [426, 117] width 84 height 7
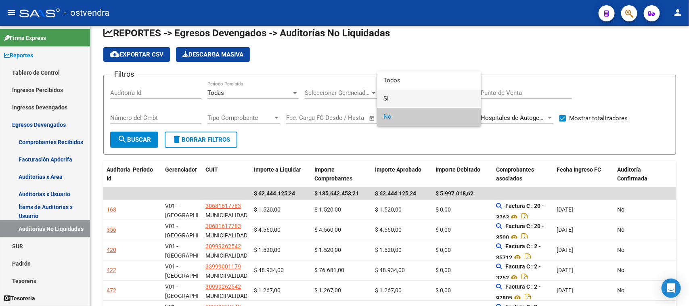
click at [402, 94] on span "Si" at bounding box center [429, 99] width 91 height 18
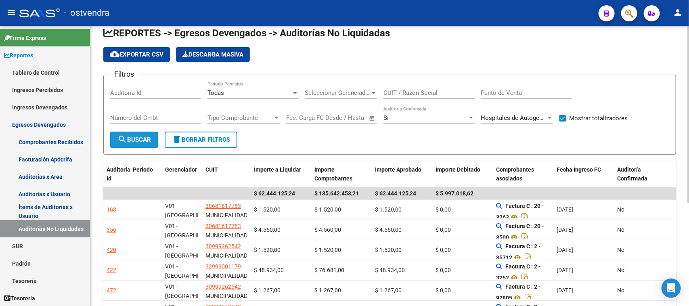
click at [130, 139] on span "search Buscar" at bounding box center [134, 139] width 34 height 7
click at [446, 140] on form "Filtros Auditoría Id Todas Período Percibido Seleccionar Gerenciador Selecciona…" at bounding box center [389, 115] width 573 height 80
click at [469, 136] on form "Filtros Auditoría Id Todas Período Percibido Seleccionar Gerenciador Selecciona…" at bounding box center [389, 115] width 573 height 80
click at [409, 133] on form "Filtros Auditoría Id Todas Período Percibido Seleccionar Gerenciador Selecciona…" at bounding box center [389, 115] width 573 height 80
click at [342, 140] on form "Filtros Auditoría Id Todas Período Percibido Seleccionar Gerenciador Selecciona…" at bounding box center [389, 115] width 573 height 80
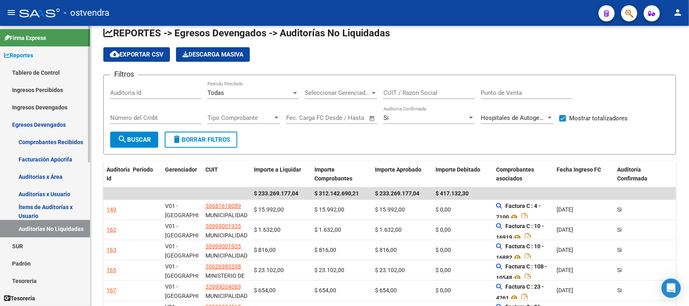
click at [50, 107] on link "Ingresos Devengados" at bounding box center [45, 107] width 90 height 17
click at [54, 118] on link "Egresos Devengados" at bounding box center [45, 124] width 90 height 17
click at [46, 103] on link "Ingresos Devengados" at bounding box center [45, 107] width 90 height 17
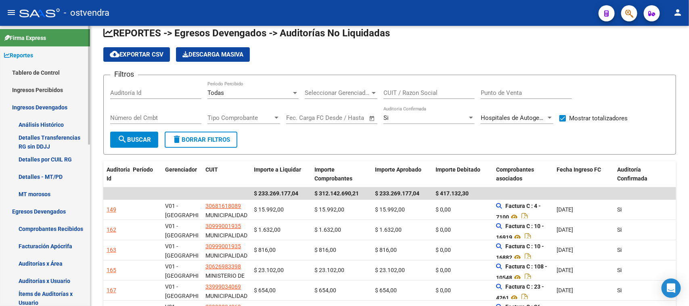
click at [56, 101] on link "Ingresos Devengados" at bounding box center [45, 107] width 90 height 17
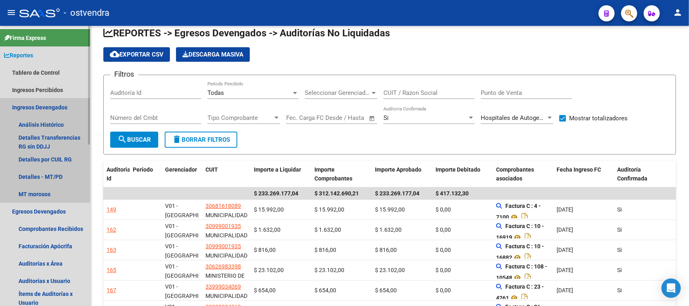
click at [58, 106] on link "Ingresos Devengados" at bounding box center [45, 107] width 90 height 17
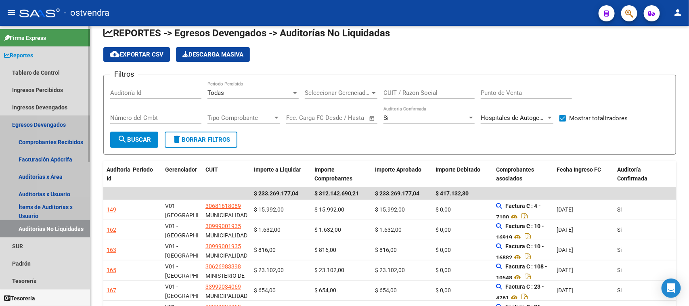
click at [66, 123] on link "Egresos Devengados" at bounding box center [45, 124] width 90 height 17
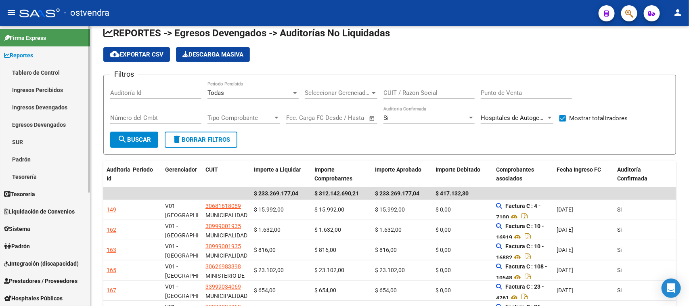
scroll to position [191, 0]
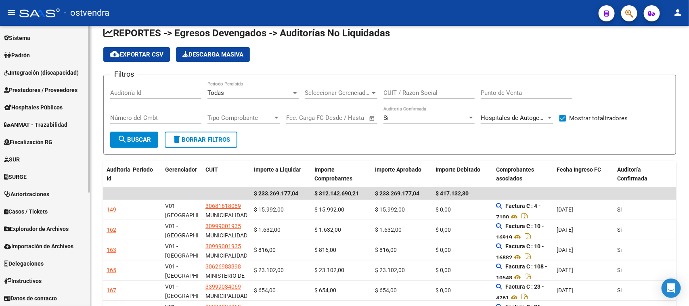
click at [55, 87] on span "Prestadores / Proveedores" at bounding box center [40, 90] width 73 height 9
click at [55, 91] on span "Prestadores / Proveedores" at bounding box center [40, 90] width 73 height 9
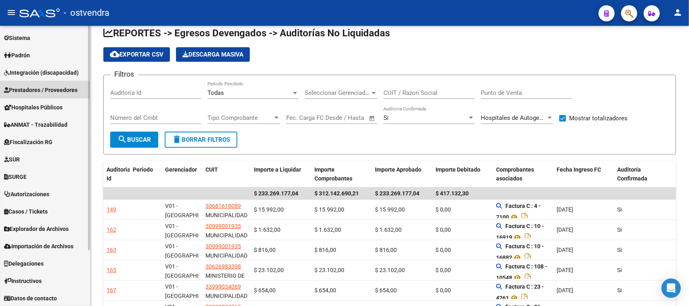
click at [39, 90] on span "Prestadores / Proveedores" at bounding box center [40, 90] width 73 height 9
click at [39, 89] on span "Prestadores / Proveedores" at bounding box center [40, 90] width 73 height 9
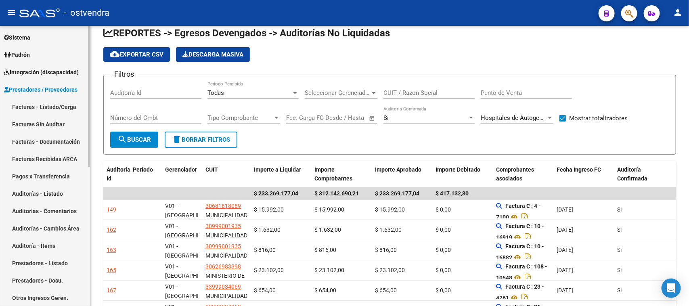
click at [50, 194] on link "Auditorías - Listado" at bounding box center [45, 193] width 90 height 17
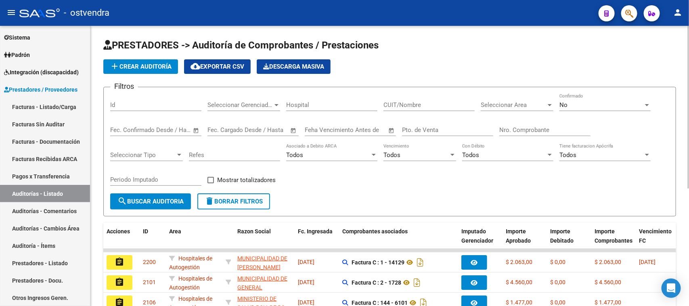
click at [440, 185] on div "Filtros Id Seleccionar Gerenciador Seleccionar Gerenciador Hospital CUIT/Nombre…" at bounding box center [389, 144] width 559 height 100
click at [532, 126] on input "Nro. Comprobante" at bounding box center [544, 129] width 91 height 7
type input "77424"
click at [589, 104] on div "No" at bounding box center [602, 104] width 84 height 7
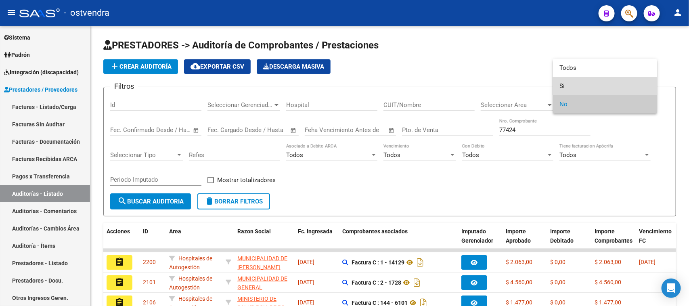
drag, startPoint x: 566, startPoint y: 85, endPoint x: 560, endPoint y: 82, distance: 7.4
click at [566, 85] on span "Si" at bounding box center [605, 86] width 91 height 18
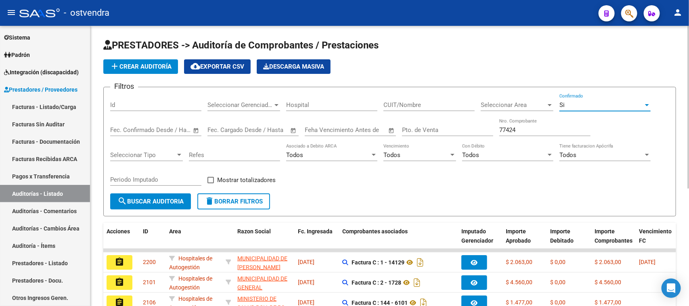
click at [162, 198] on span "search Buscar Auditoria" at bounding box center [150, 201] width 66 height 7
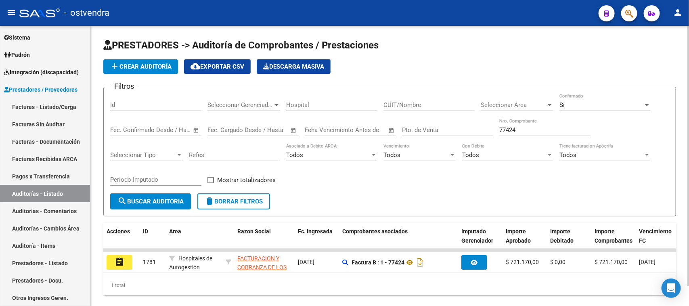
drag, startPoint x: 386, startPoint y: 273, endPoint x: 459, endPoint y: 283, distance: 74.5
click at [459, 283] on div "Acciones ID Area Razon Social Fc. Ingresada Comprobantes asociados Imputado Ger…" at bounding box center [389, 259] width 573 height 73
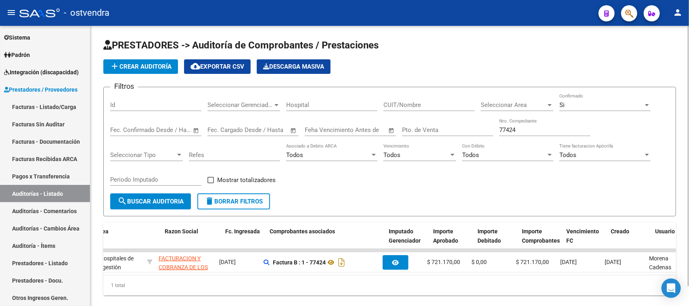
scroll to position [0, 73]
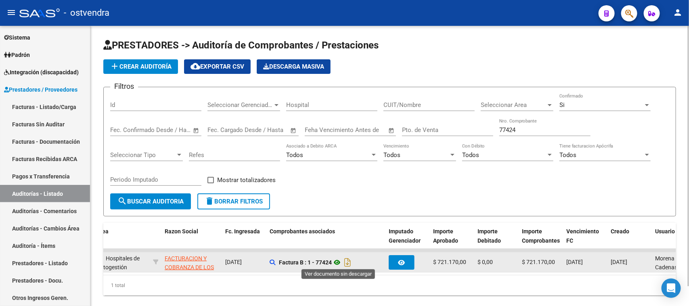
click at [336, 260] on icon at bounding box center [337, 263] width 10 height 10
click at [337, 263] on icon at bounding box center [337, 263] width 10 height 10
